Goal: Find specific page/section: Find specific page/section

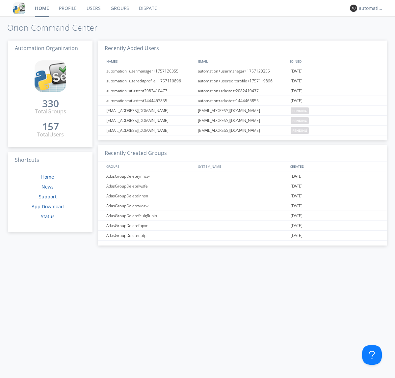
click at [149, 8] on link "Dispatch" at bounding box center [150, 8] width 32 height 16
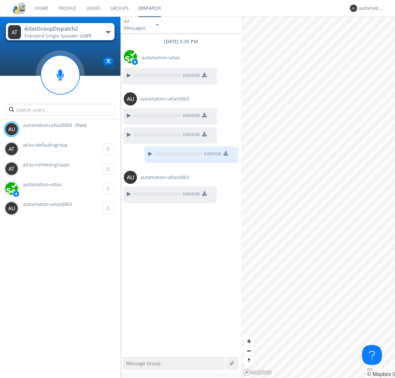
click at [108, 32] on div "button" at bounding box center [108, 32] width 5 height 3
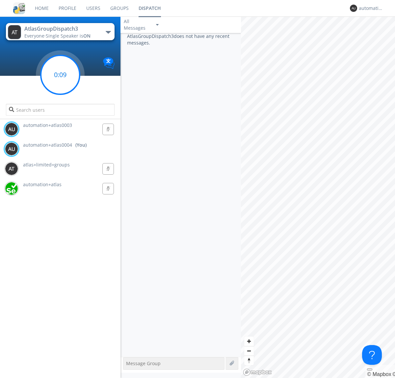
click at [60, 75] on g at bounding box center [60, 74] width 39 height 39
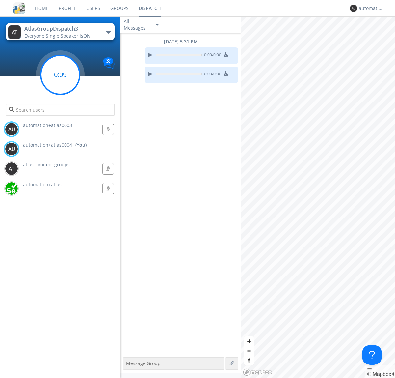
click at [60, 75] on g at bounding box center [60, 74] width 39 height 39
click at [369, 8] on div "automation+atlas0004" at bounding box center [371, 8] width 25 height 7
